Goal: Check status: Check status

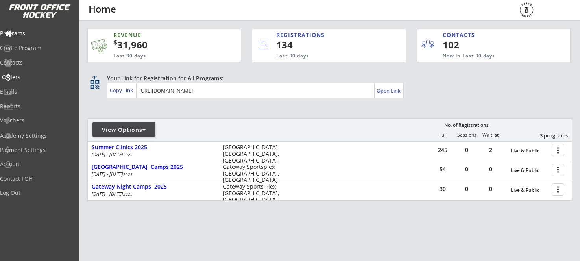
click at [24, 77] on div "Orders" at bounding box center [37, 77] width 71 height 6
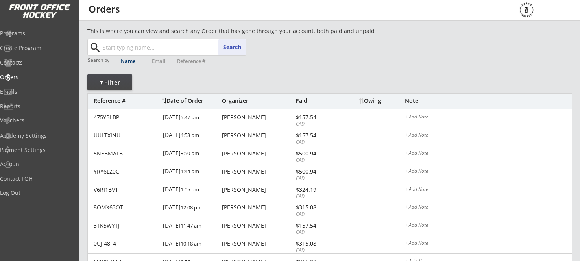
click at [172, 51] on input "text" at bounding box center [173, 47] width 145 height 16
type input "ni"
type input "[PERSON_NAME]"
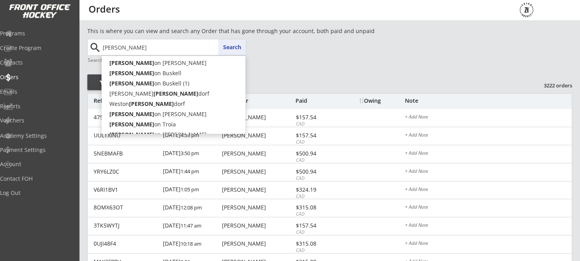
type input "[PERSON_NAME] [PERSON_NAME]"
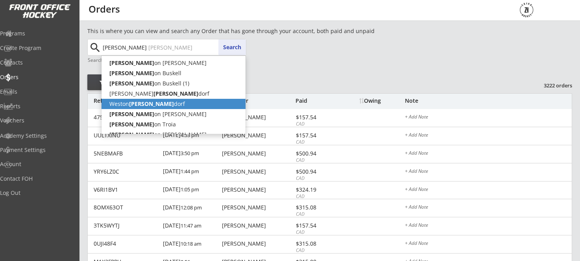
click at [149, 105] on p "[PERSON_NAME][MEDICAL_DATA] [PERSON_NAME]" at bounding box center [174, 104] width 144 height 10
type input "[PERSON_NAME]"
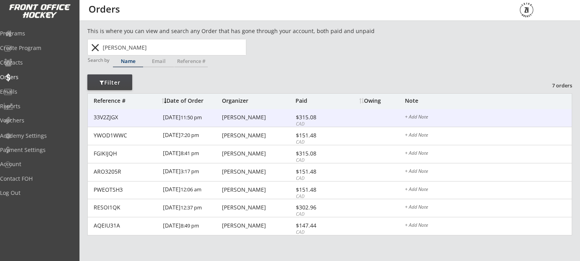
scroll to position [0, 0]
click at [177, 118] on div "[DATE] 11:50 pm" at bounding box center [191, 118] width 57 height 18
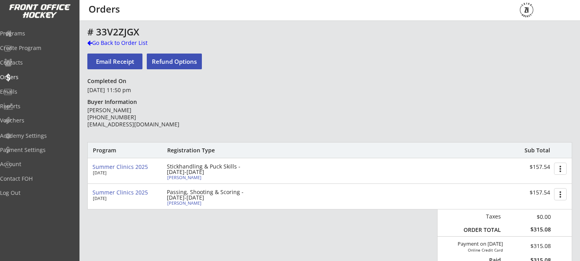
click at [177, 177] on div "[PERSON_NAME]" at bounding box center [211, 177] width 88 height 4
select select ""AA""
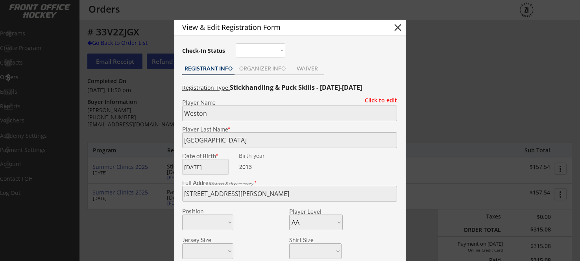
click at [394, 30] on button "close" at bounding box center [398, 28] width 12 height 12
select select ""PLACEHOLDER_1427118222253""
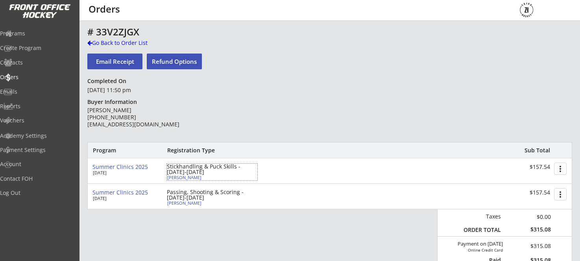
drag, startPoint x: 188, startPoint y: 177, endPoint x: 206, endPoint y: 170, distance: 18.6
click at [188, 177] on div "[PERSON_NAME]" at bounding box center [211, 177] width 88 height 4
type input "Weston"
type input "[GEOGRAPHIC_DATA]"
type input "[DATE]"
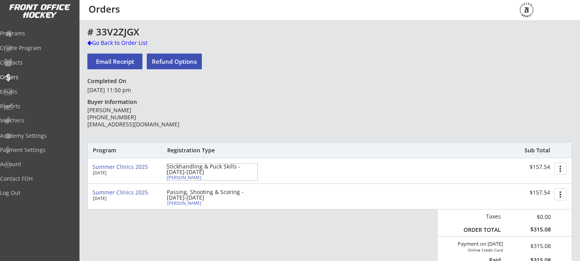
type input "[STREET_ADDRESS][PERSON_NAME]"
select select ""AA""
type input "[PERSON_NAME]"
type input "[PHONE_NUMBER]"
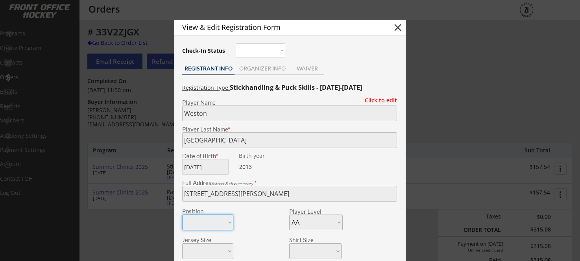
click at [397, 28] on button "close" at bounding box center [398, 28] width 12 height 12
select select ""PLACEHOLDER_1427118222253""
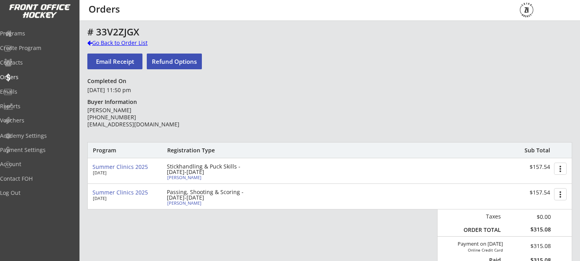
drag, startPoint x: 110, startPoint y: 44, endPoint x: 163, endPoint y: 102, distance: 78.5
click at [110, 44] on div "Go Back to Order List" at bounding box center [127, 43] width 81 height 8
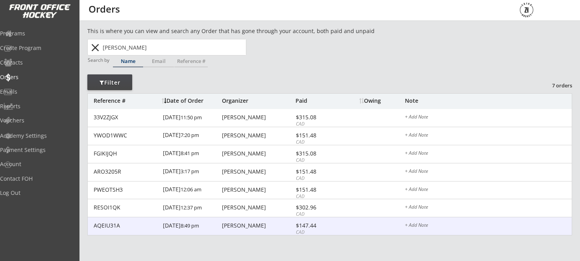
click at [234, 225] on div "[PERSON_NAME]" at bounding box center [258, 226] width 72 height 6
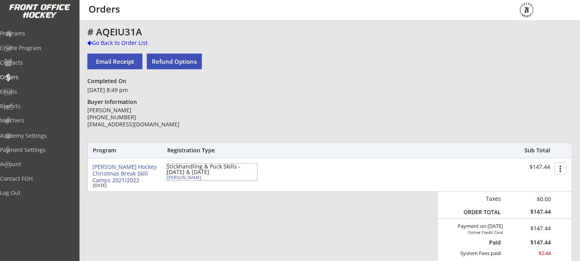
click at [183, 175] on div "[PERSON_NAME]" at bounding box center [211, 177] width 88 height 4
type input "Weston"
type input "[GEOGRAPHIC_DATA]"
type input "[DATE]"
type input "[STREET_ADDRESS][PERSON_NAME]"
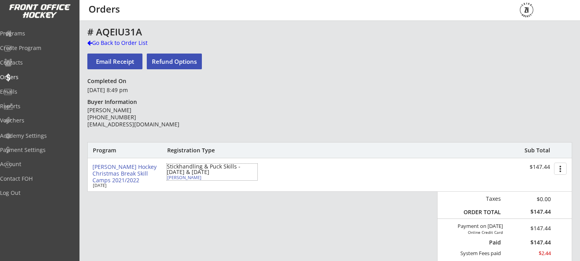
type input "[PERSON_NAME]"
type input "[PHONE_NUMBER]"
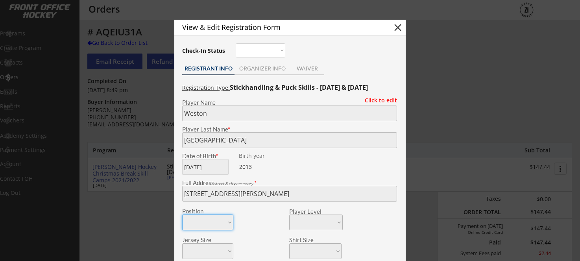
click at [399, 26] on button "close" at bounding box center [398, 28] width 12 height 12
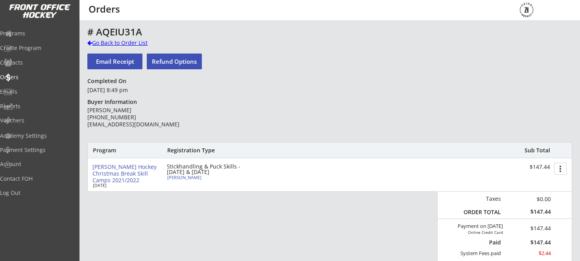
click at [109, 41] on div "Go Back to Order List" at bounding box center [127, 43] width 81 height 8
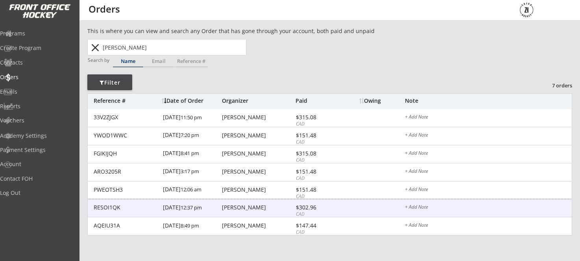
click at [251, 210] on div "[PERSON_NAME]" at bounding box center [258, 208] width 72 height 6
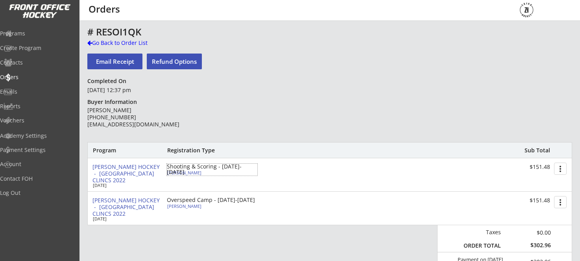
click at [184, 169] on div "Shooting & Scoring - [DATE]-[DATE]" at bounding box center [212, 169] width 90 height 11
type input "Weston"
type input "[GEOGRAPHIC_DATA]"
type input "[DATE]"
type input "[STREET_ADDRESS][PERSON_NAME]"
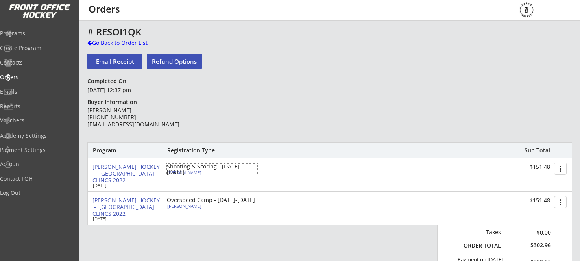
select select ""A""
type input "[PERSON_NAME]"
type input "[PHONE_NUMBER]"
select select ""A""
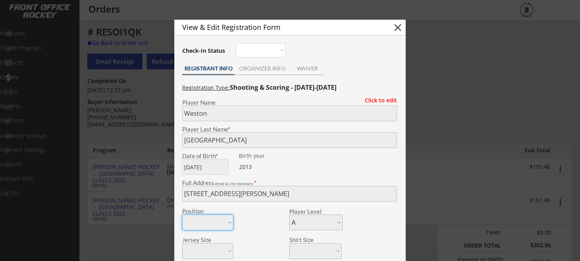
click at [398, 29] on button "close" at bounding box center [398, 28] width 12 height 12
select select ""PLACEHOLDER_1427118222253""
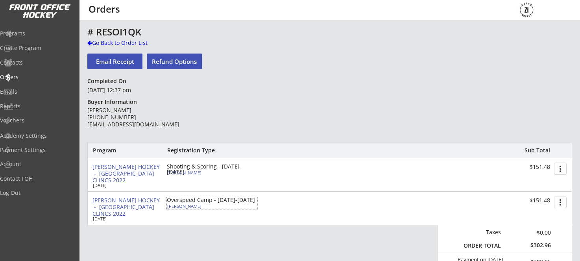
click at [190, 199] on div "Overspeed Camp - [DATE]-[DATE]" at bounding box center [212, 200] width 90 height 6
type input "Weston"
type input "[GEOGRAPHIC_DATA]"
type input "[DATE]"
type input "[STREET_ADDRESS][PERSON_NAME]"
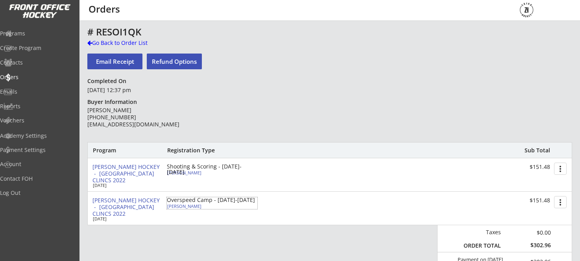
select select ""A""
type input "[PERSON_NAME]"
type input "[PHONE_NUMBER]"
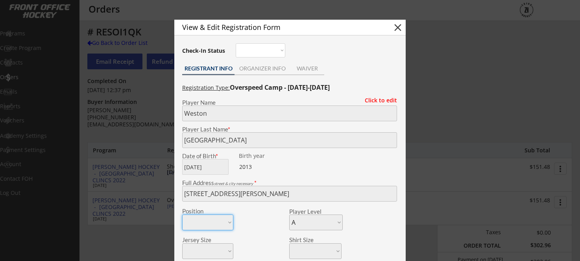
scroll to position [-1, 0]
click at [266, 68] on div "ORGANIZER INFO" at bounding box center [261, 69] width 55 height 6
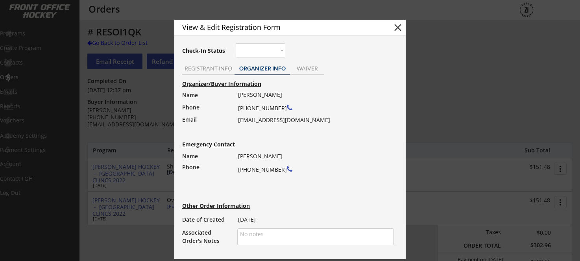
scroll to position [0, 0]
click at [212, 68] on div "REGISTRANT INFO" at bounding box center [208, 69] width 52 height 6
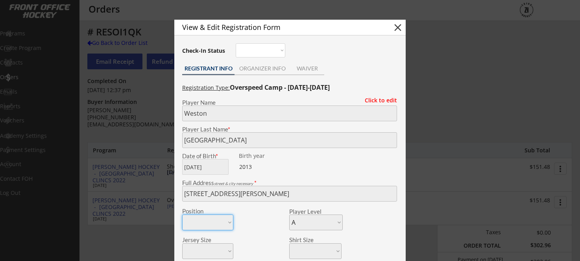
click at [397, 30] on button "close" at bounding box center [398, 28] width 12 height 12
select select ""PLACEHOLDER_1427118222253""
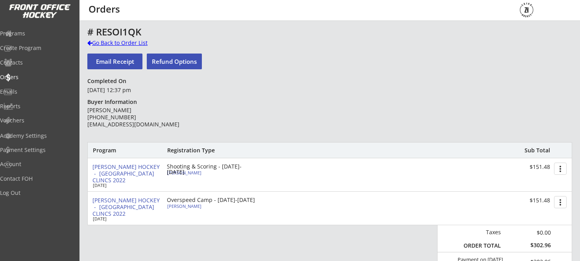
drag, startPoint x: 105, startPoint y: 42, endPoint x: 159, endPoint y: 79, distance: 64.9
click at [105, 42] on div "Go Back to Order List" at bounding box center [127, 43] width 81 height 8
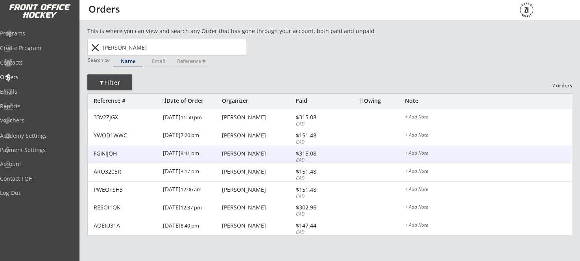
click at [236, 154] on div "[PERSON_NAME]" at bounding box center [258, 154] width 72 height 6
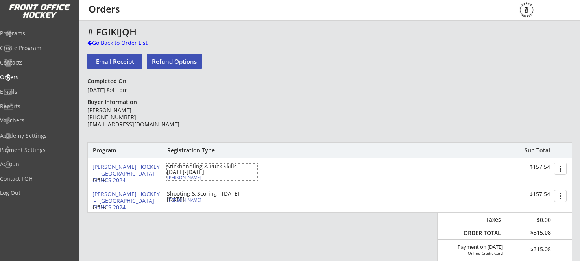
click at [182, 177] on div "[PERSON_NAME]" at bounding box center [211, 177] width 88 height 4
type input "Weston"
type input "[GEOGRAPHIC_DATA]"
type input "[DATE]"
type input "[STREET_ADDRESS][PERSON_NAME]"
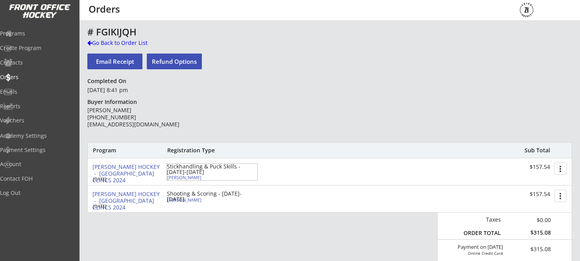
select select ""AA""
type input "[PERSON_NAME]"
type input "[PHONE_NUMBER]"
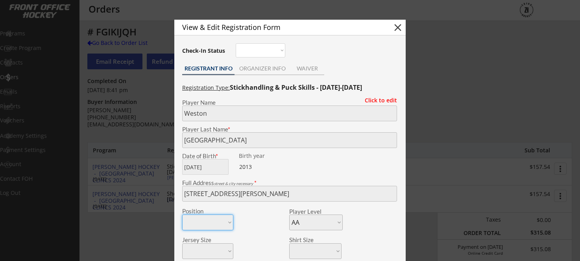
click at [397, 31] on button "close" at bounding box center [398, 28] width 12 height 12
select select ""PLACEHOLDER_1427118222253""
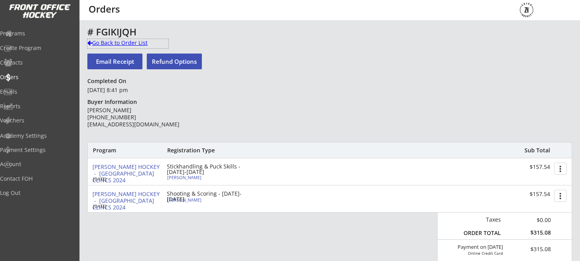
click at [107, 44] on div "Go Back to Order List" at bounding box center [127, 43] width 81 height 8
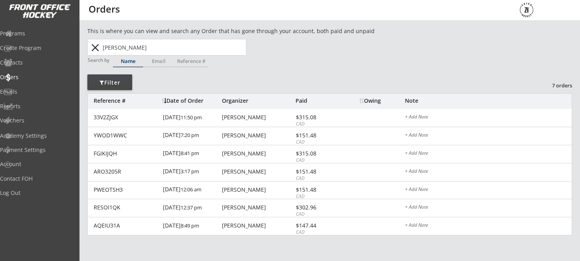
scroll to position [1, 0]
click at [97, 48] on button "close" at bounding box center [95, 47] width 13 height 13
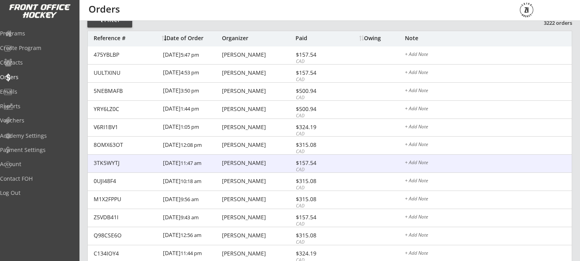
scroll to position [63, 0]
